Goal: Information Seeking & Learning: Understand process/instructions

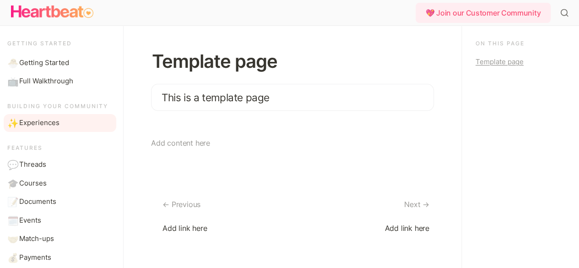
click at [47, 121] on span "Experiences" at bounding box center [39, 123] width 40 height 11
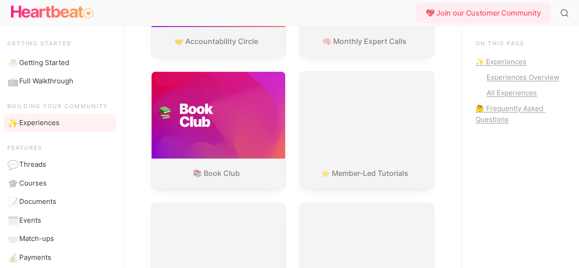
scroll to position [733, 0]
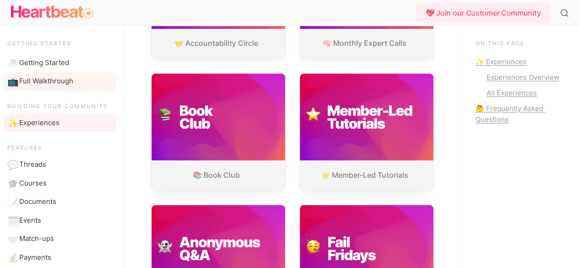
click at [34, 80] on span "Full Walkthrough" at bounding box center [46, 81] width 54 height 11
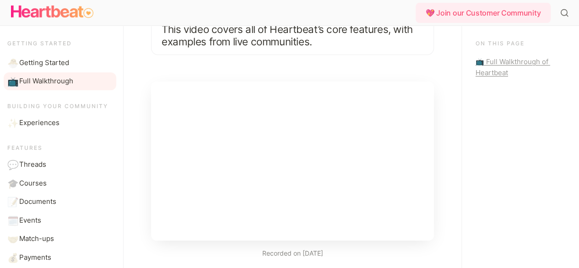
scroll to position [65, 0]
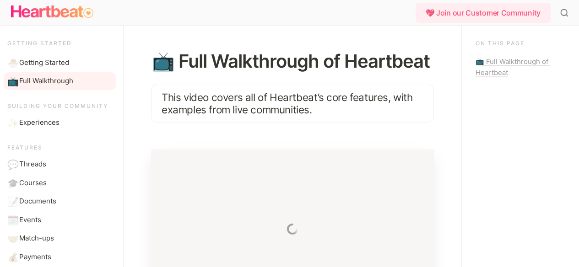
scroll to position [83, 0]
